Goal: Navigation & Orientation: Find specific page/section

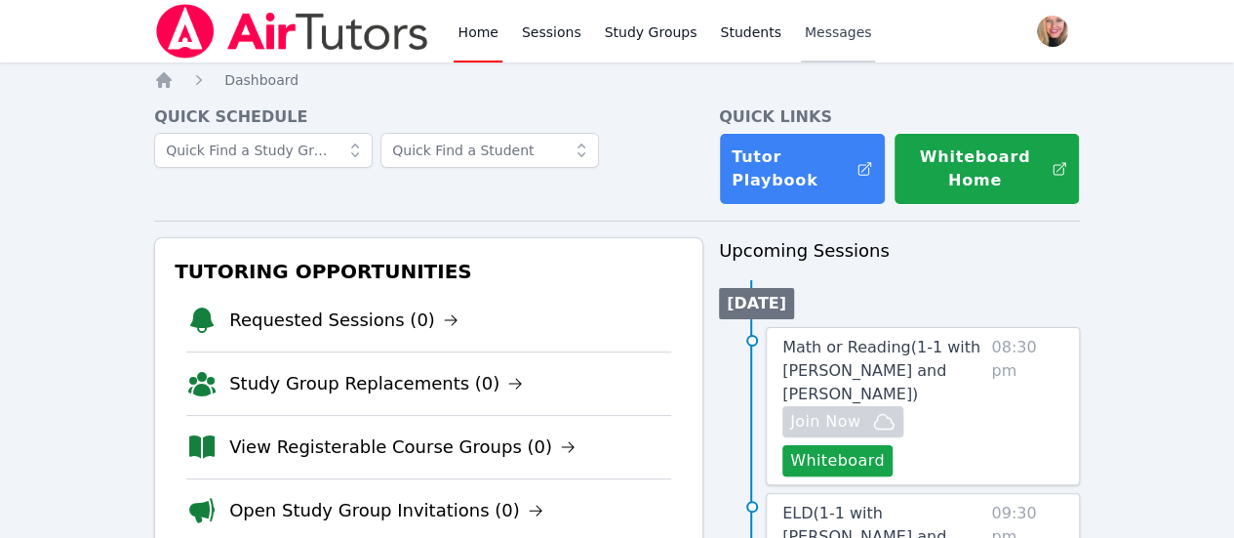
click at [817, 33] on span "Messages" at bounding box center [838, 32] width 67 height 20
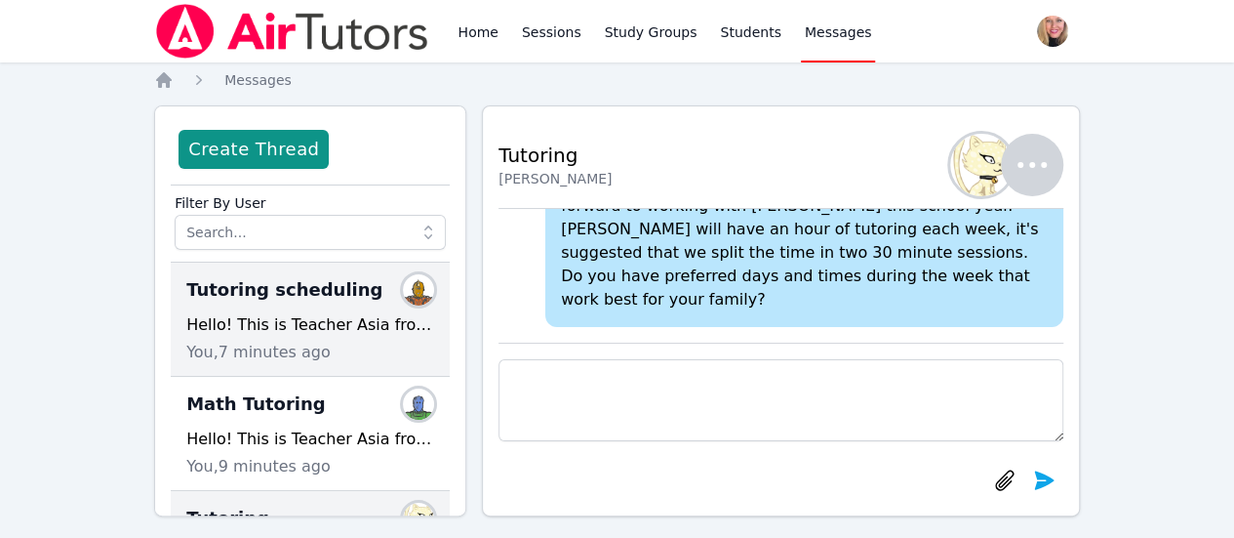
click at [316, 315] on div "Hello! This is Teacher Asia from Air Tutors. I am excited to meet [PERSON_NAME]…" at bounding box center [310, 324] width 248 height 23
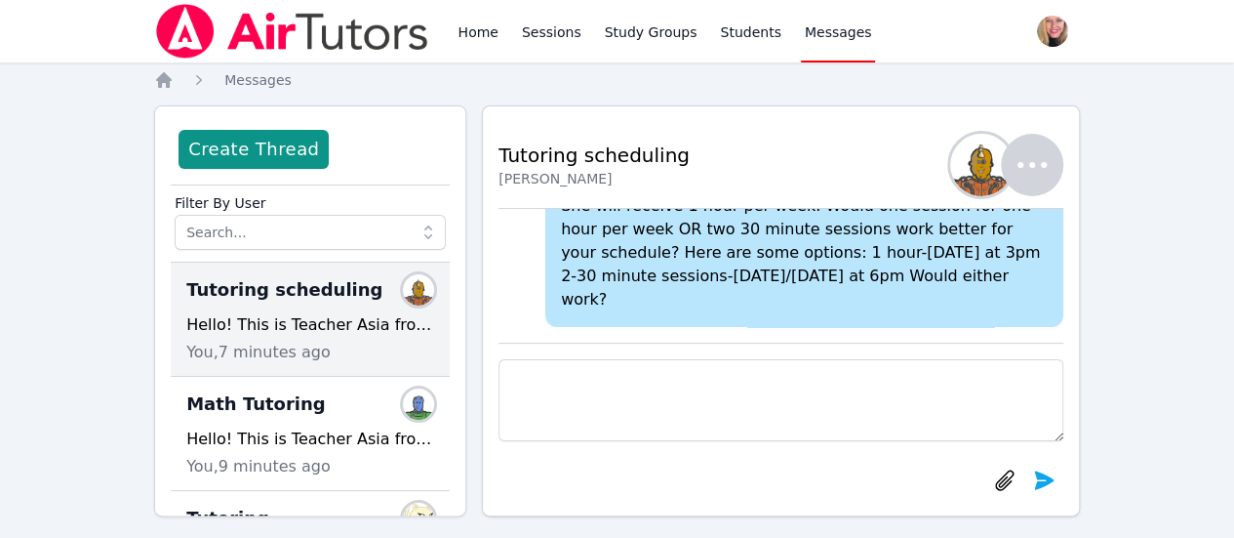
click at [321, 329] on div "Hello! This is Teacher Asia from Air Tutors. I am excited to meet [PERSON_NAME]…" at bounding box center [310, 324] width 248 height 23
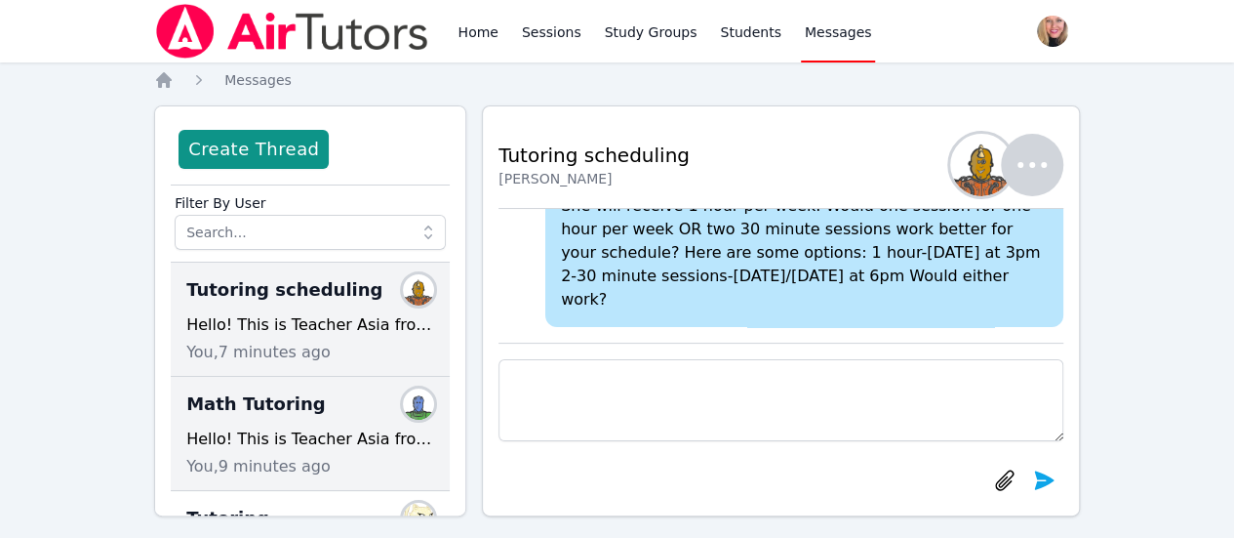
click at [277, 443] on div "Hello! This is Teacher Asia from Air Tutors. I am excited to meet [PERSON_NAME]…" at bounding box center [310, 438] width 248 height 23
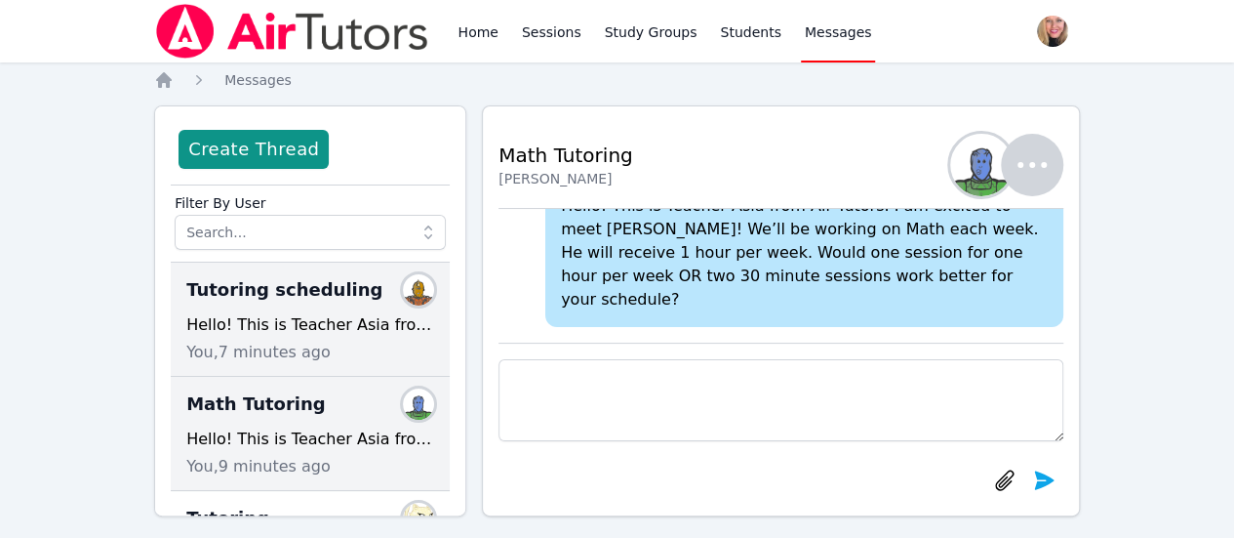
click at [327, 330] on div "Hello! This is Teacher Asia from Air Tutors. I am excited to meet [PERSON_NAME]…" at bounding box center [310, 324] width 248 height 23
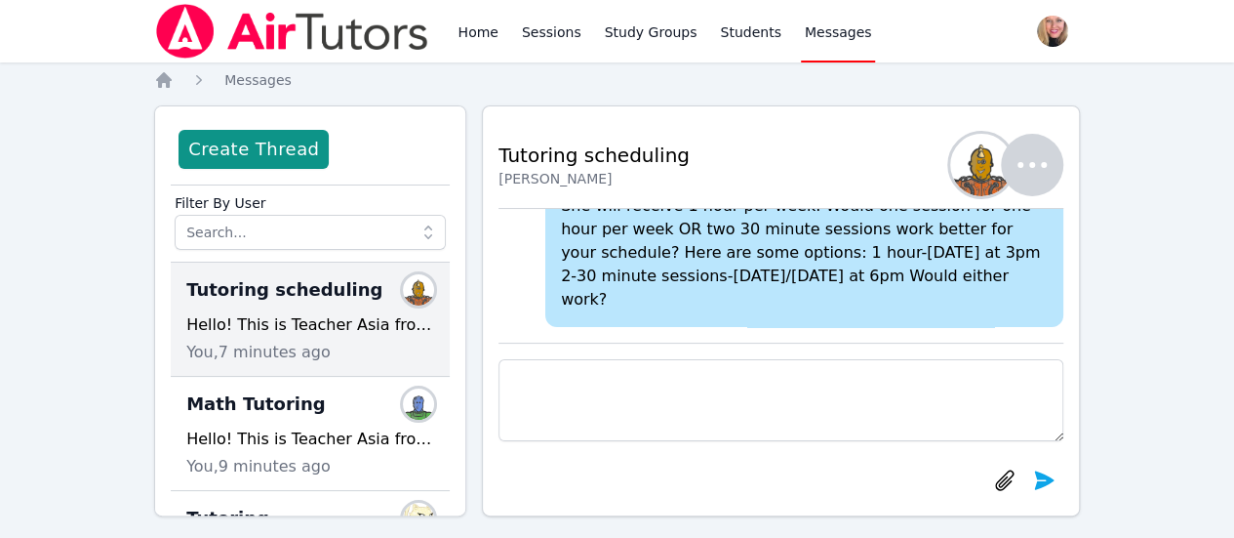
click at [388, 36] on img at bounding box center [292, 31] width 276 height 55
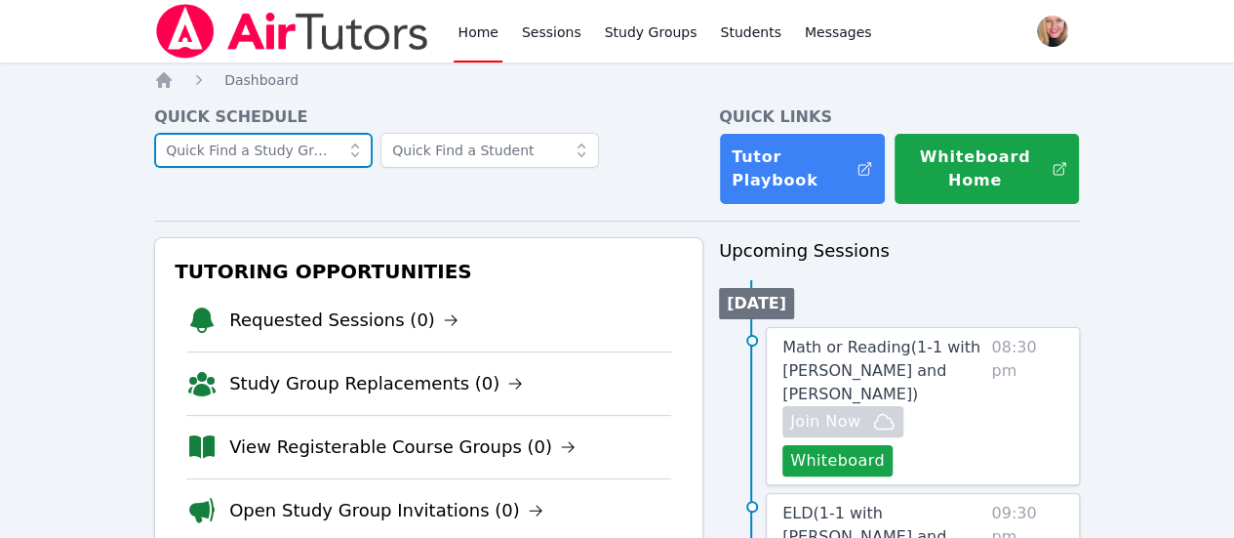
click at [330, 150] on input "text" at bounding box center [263, 150] width 219 height 35
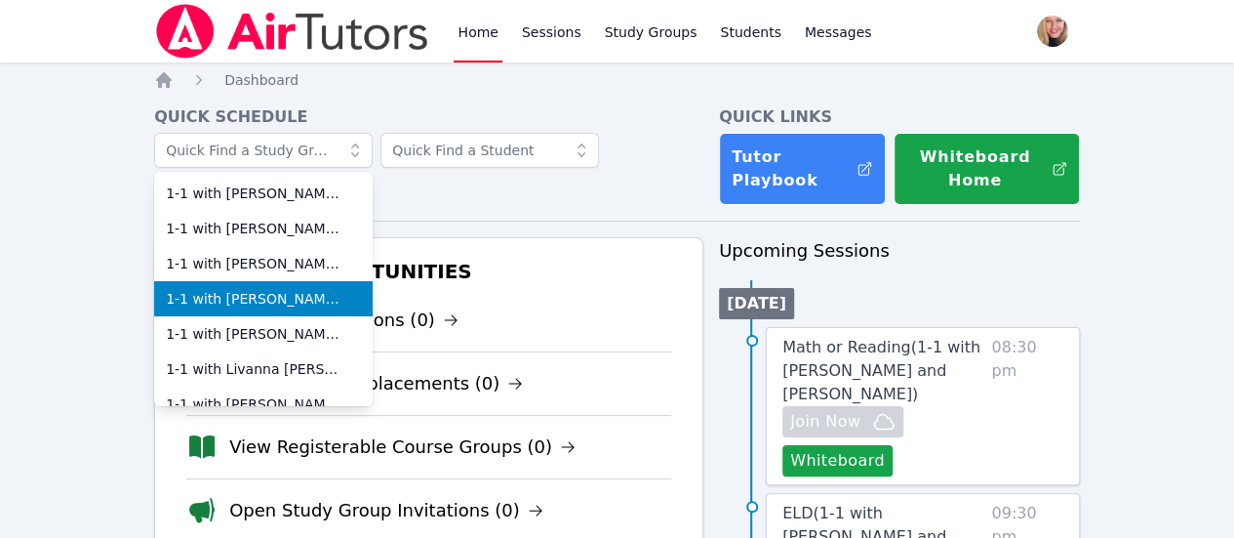
click at [336, 291] on span "1-1 with [PERSON_NAME] and [PERSON_NAME]" at bounding box center [263, 299] width 195 height 20
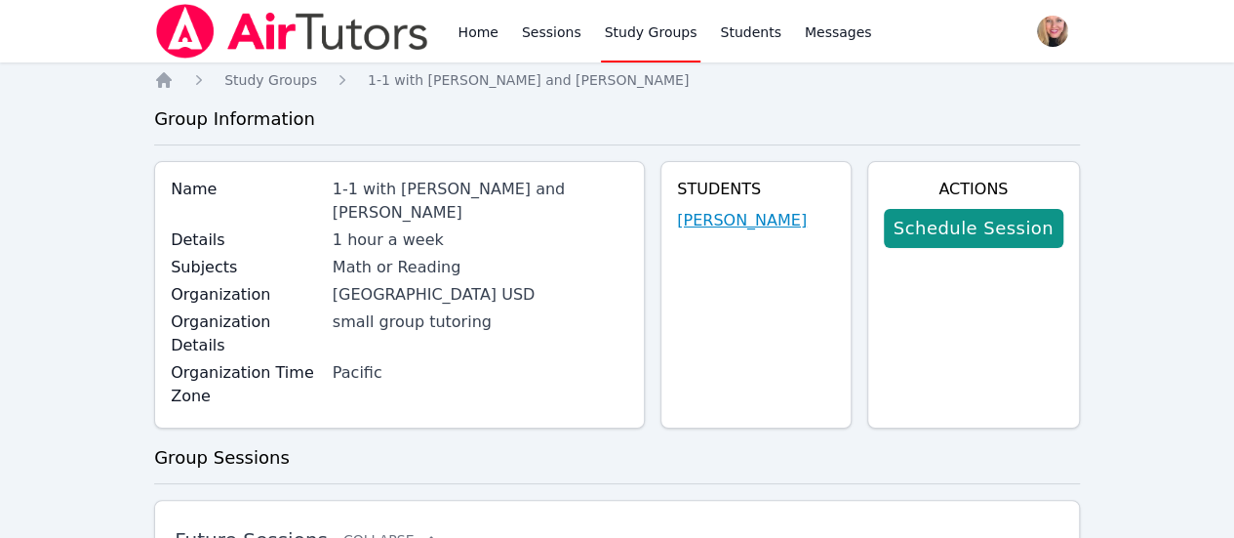
click at [757, 222] on link "[PERSON_NAME]" at bounding box center [742, 220] width 130 height 23
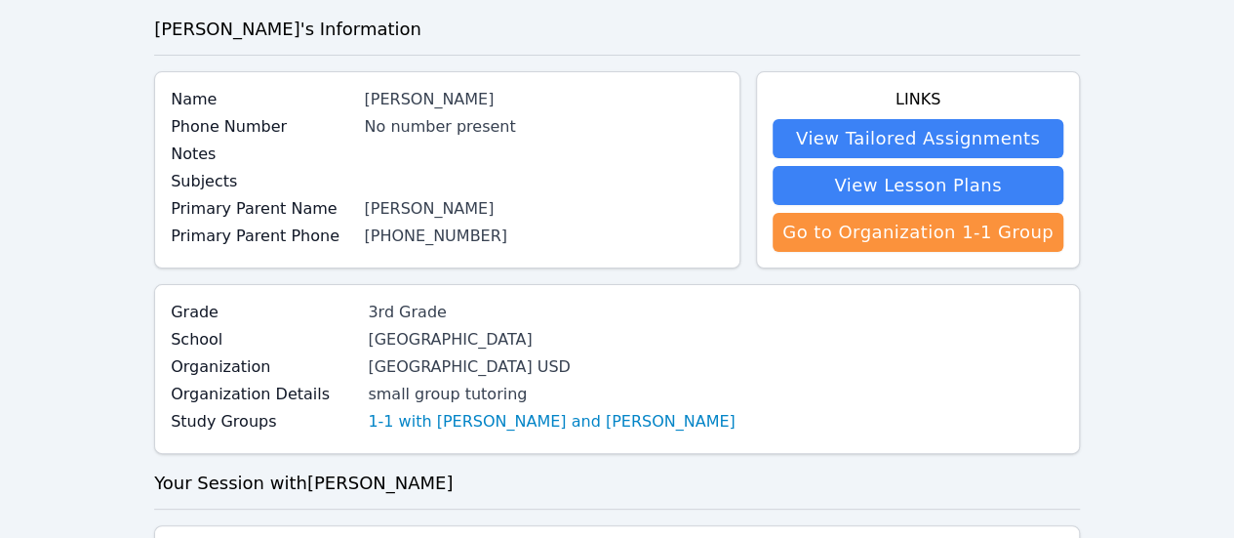
scroll to position [92, 0]
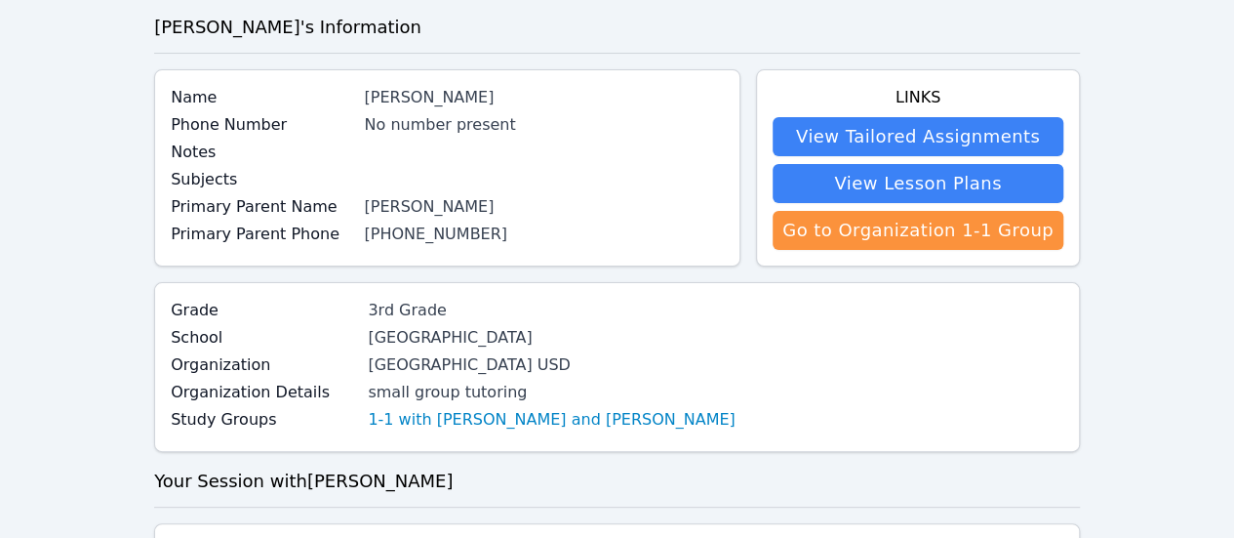
drag, startPoint x: 375, startPoint y: 210, endPoint x: 484, endPoint y: 202, distance: 109.6
click at [484, 202] on div "[PERSON_NAME]" at bounding box center [544, 206] width 360 height 23
copy div "[PERSON_NAME]"
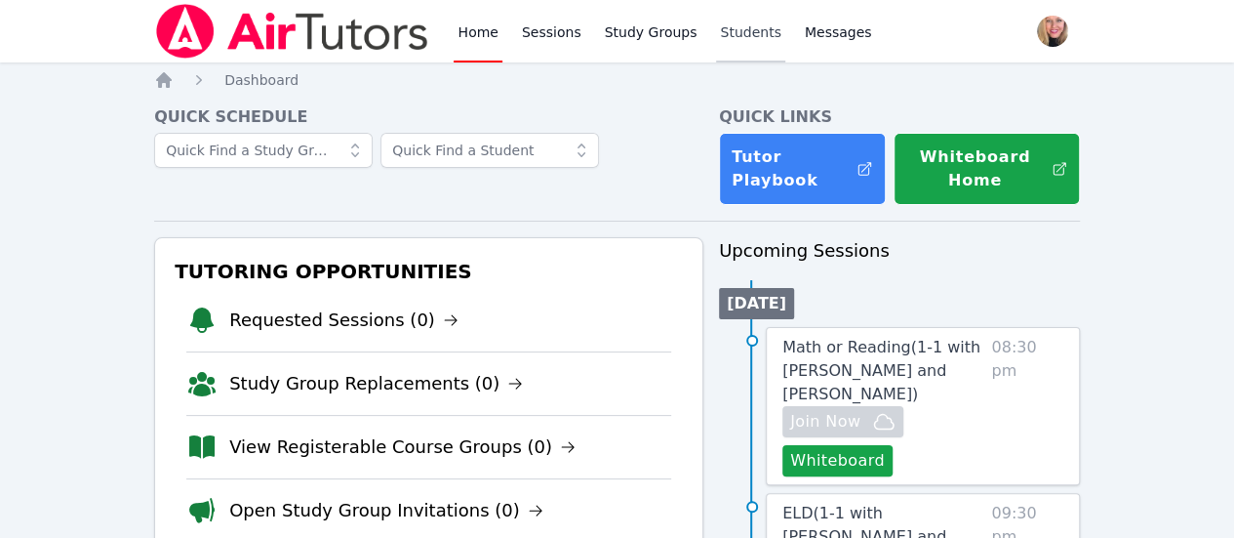
click at [734, 42] on link "Students" at bounding box center [750, 31] width 68 height 62
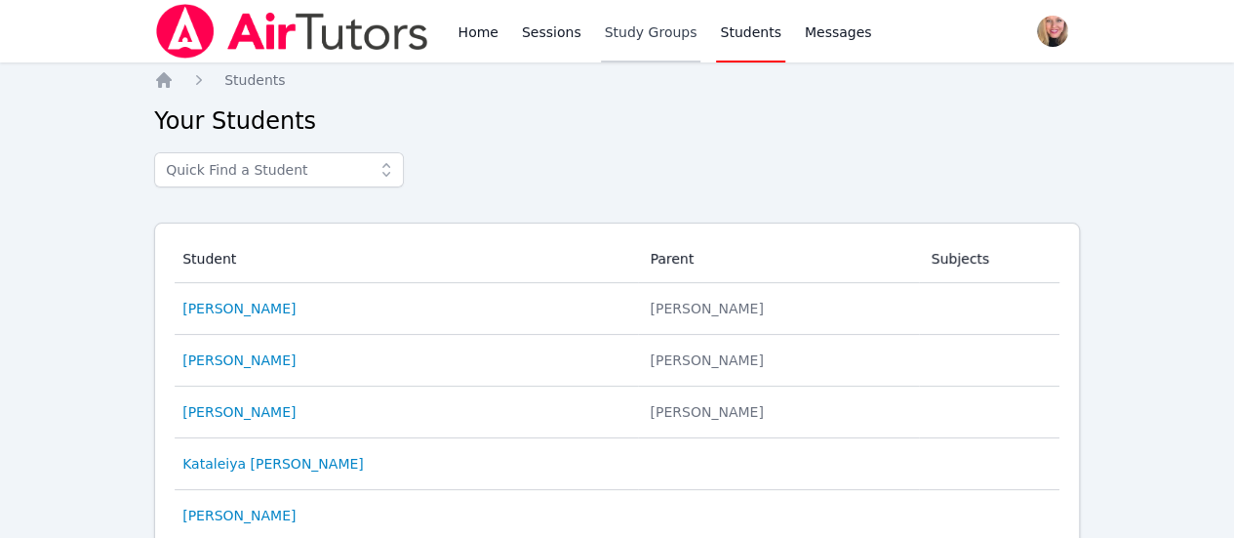
click at [640, 43] on link "Study Groups" at bounding box center [651, 31] width 101 height 62
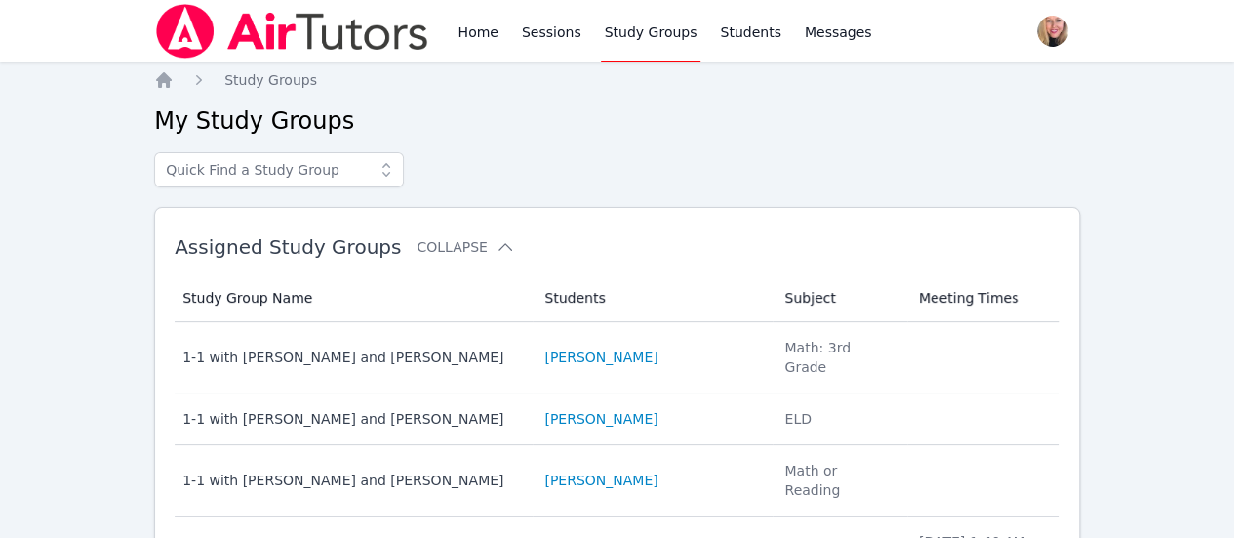
click at [207, 29] on img at bounding box center [292, 31] width 276 height 55
